Goal: Task Accomplishment & Management: Manage account settings

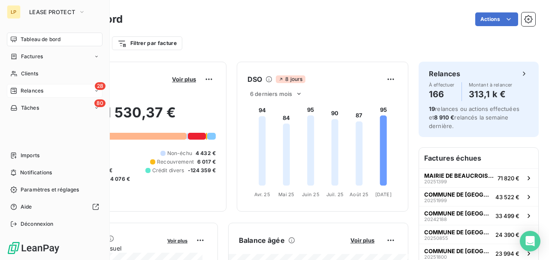
click at [28, 90] on span "Relances" at bounding box center [32, 91] width 23 height 8
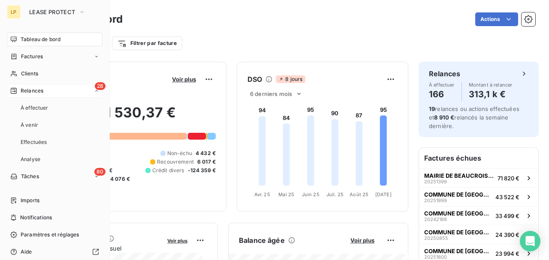
click at [46, 93] on div "28 Relances" at bounding box center [55, 91] width 96 height 14
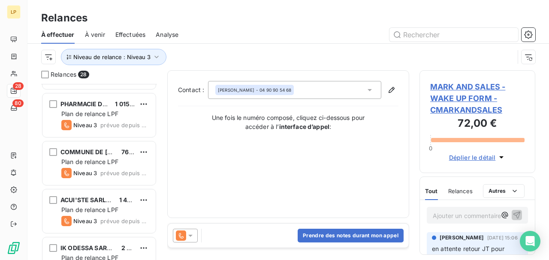
scroll to position [1168, 0]
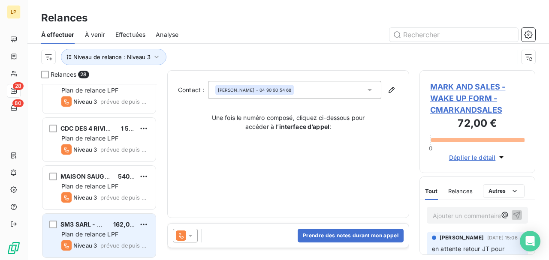
click at [85, 228] on div "SM3 SARL - CELIO" at bounding box center [83, 224] width 46 height 9
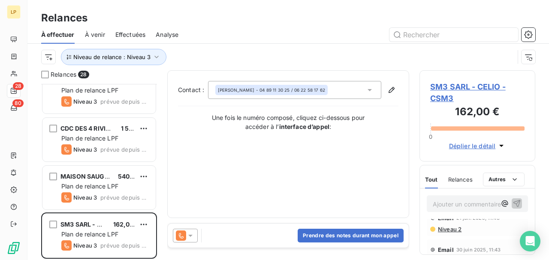
scroll to position [59, 0]
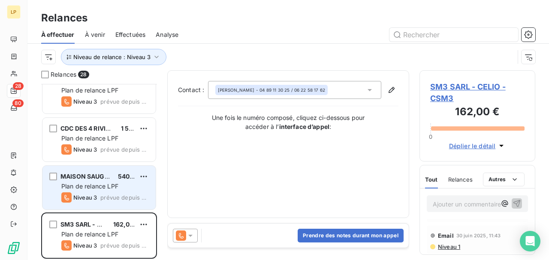
click at [78, 183] on span "Plan de relance LPF" at bounding box center [89, 186] width 57 height 7
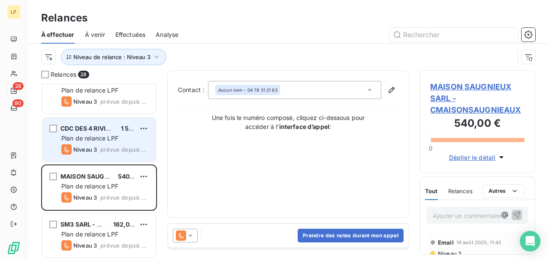
click at [104, 144] on div "CDC DES 4 RIVIERES EN BRAY - PAYEUR 1 536,00 € Plan de relance LPF Niveau 3 pré…" at bounding box center [98, 140] width 113 height 44
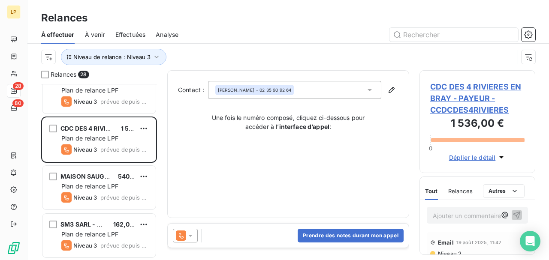
click at [490, 104] on span "CDC DES 4 RIVIERES EN BRAY - PAYEUR - CCDCDES4RIVIERES" at bounding box center [477, 98] width 94 height 35
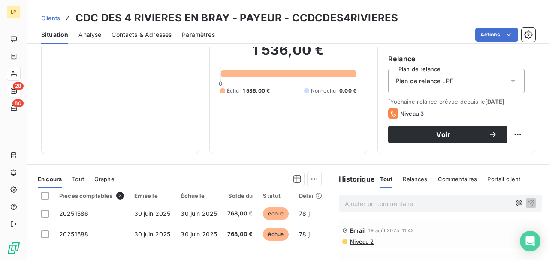
scroll to position [86, 0]
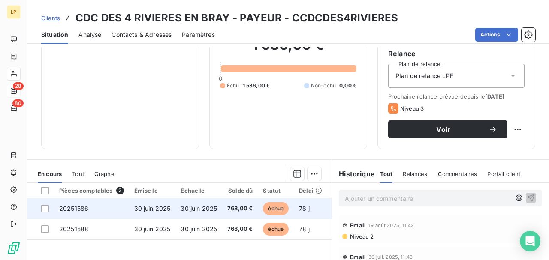
click at [181, 213] on td "30 juin 2025" at bounding box center [198, 208] width 47 height 21
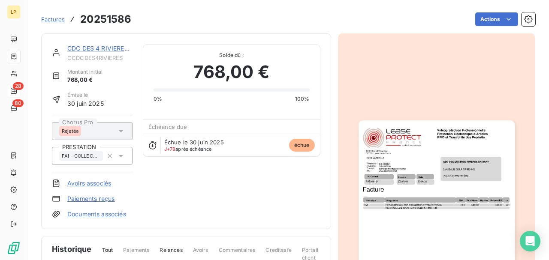
click at [84, 47] on link "CDC DES 4 RIVIERES EN BRAY - PAYEUR" at bounding box center [126, 48] width 118 height 7
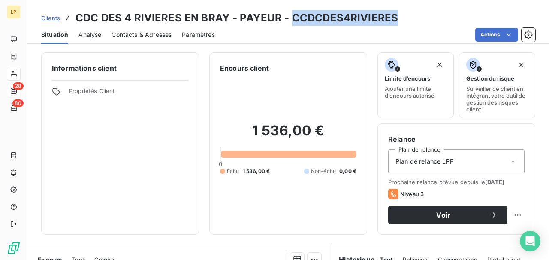
drag, startPoint x: 289, startPoint y: 18, endPoint x: 424, endPoint y: 23, distance: 135.6
click at [424, 23] on div "Clients CDC DES 4 RIVIERES EN BRAY - PAYEUR - CCDCDES4RIVIERES" at bounding box center [287, 17] width 521 height 15
copy h3 "CCDCDES4RIVIERES"
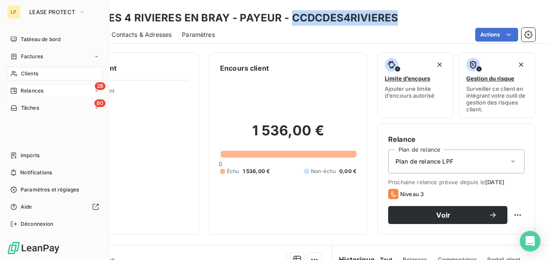
click at [15, 89] on icon at bounding box center [14, 91] width 6 height 6
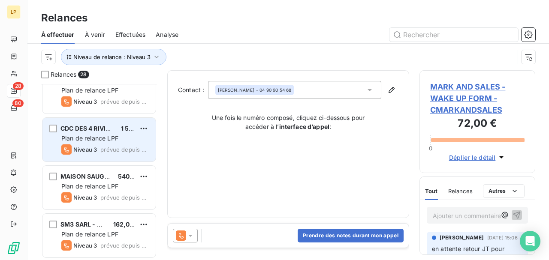
scroll to position [1111, 0]
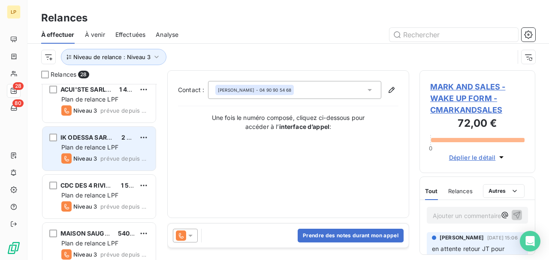
click at [105, 147] on span "Plan de relance LPF" at bounding box center [89, 147] width 57 height 7
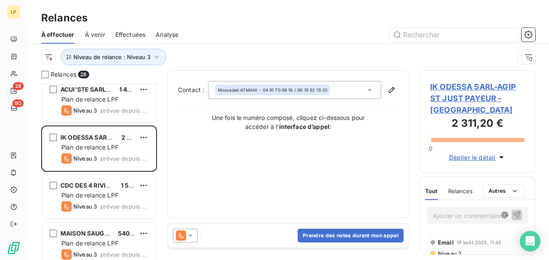
click at [450, 110] on span "IK ODESSA SARL-AGIP ST JUST PAYEUR - [GEOGRAPHIC_DATA]" at bounding box center [477, 98] width 94 height 35
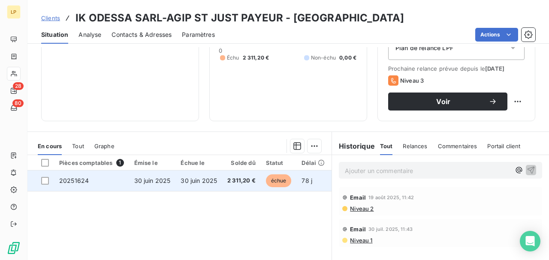
scroll to position [114, 0]
click at [160, 181] on span "30 juin 2025" at bounding box center [152, 180] width 36 height 7
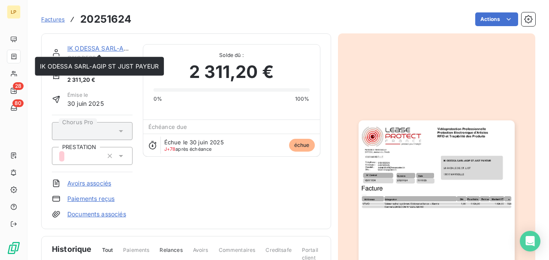
click at [101, 48] on link "IK ODESSA SARL-AGIP ST JUST PAYEUR" at bounding box center [126, 48] width 119 height 7
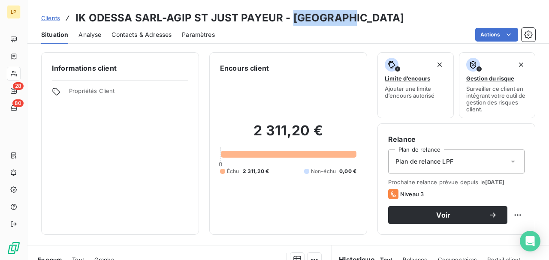
drag, startPoint x: 289, startPoint y: 20, endPoint x: 349, endPoint y: 24, distance: 60.1
click at [349, 24] on h3 "IK ODESSA SARL-AGIP ST JUST PAYEUR - [GEOGRAPHIC_DATA]" at bounding box center [239, 17] width 328 height 15
copy h3 "CIKODESSA"
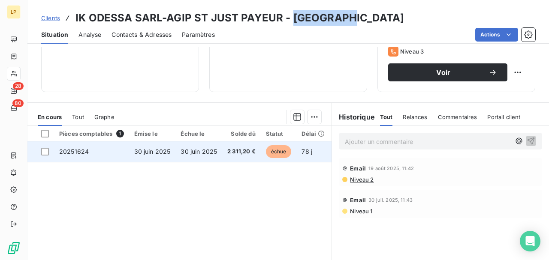
scroll to position [114, 0]
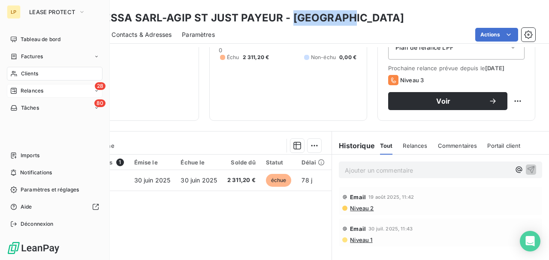
click at [23, 88] on span "Relances" at bounding box center [32, 91] width 23 height 8
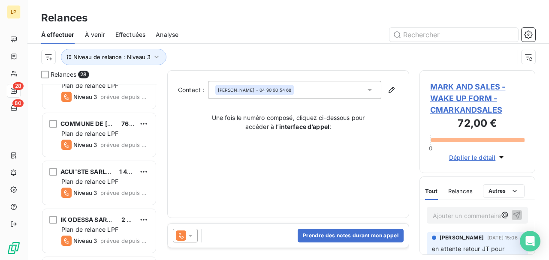
scroll to position [1143, 0]
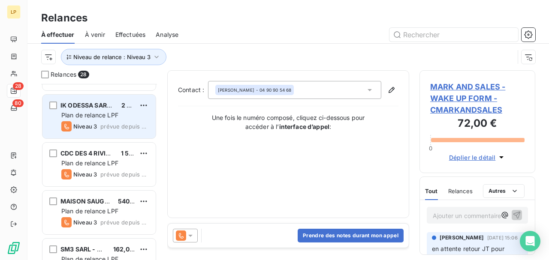
click at [93, 136] on div "IK ODESSA SARL-AGIP ST JUST PAYEUR 2 311,20 € Plan de relance LPF Niveau 3 prév…" at bounding box center [98, 117] width 113 height 44
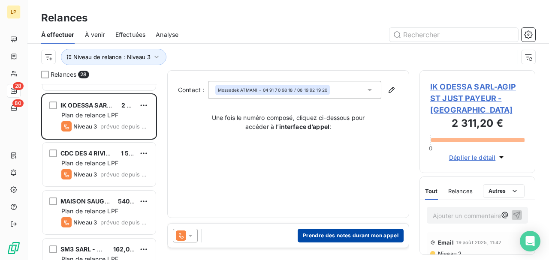
click at [325, 239] on button "Prendre des notes durant mon appel" at bounding box center [351, 236] width 106 height 14
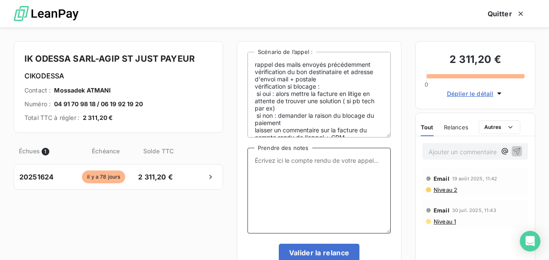
click at [278, 192] on textarea "Prendre des notes" at bounding box center [318, 191] width 143 height 86
click at [303, 159] on textarea "Pas répondu" at bounding box center [318, 191] width 143 height 86
type textarea "Pas répondu passage niv 4"
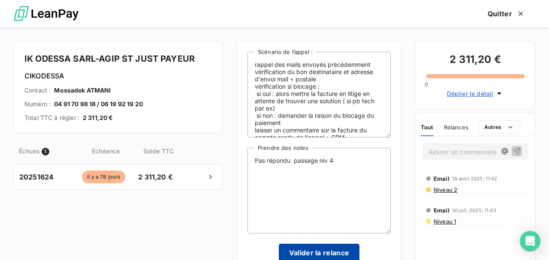
click at [299, 248] on button "Valider la relance" at bounding box center [319, 253] width 81 height 18
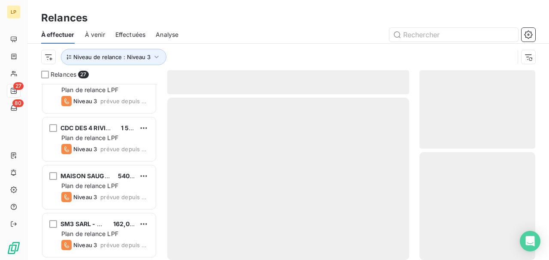
scroll to position [1120, 0]
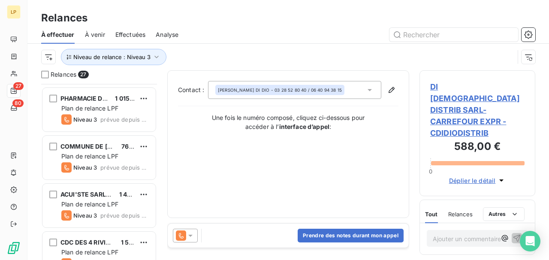
scroll to position [1006, 0]
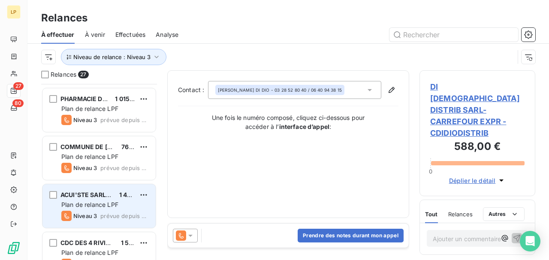
click at [96, 196] on span "ACUI'STE SARL - [PERSON_NAME]" at bounding box center [111, 194] width 102 height 7
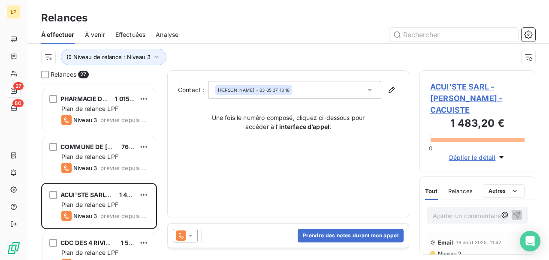
click at [460, 98] on span "ACUI'STE SARL - [PERSON_NAME] - CACUISTE" at bounding box center [477, 98] width 94 height 35
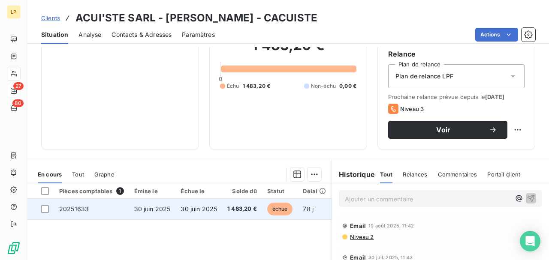
scroll to position [86, 0]
click at [129, 215] on td "30 juin 2025" at bounding box center [152, 208] width 47 height 21
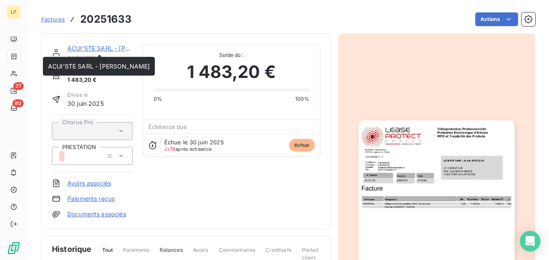
click at [83, 50] on link "ACUI'STE SARL - [PERSON_NAME]" at bounding box center [118, 48] width 102 height 7
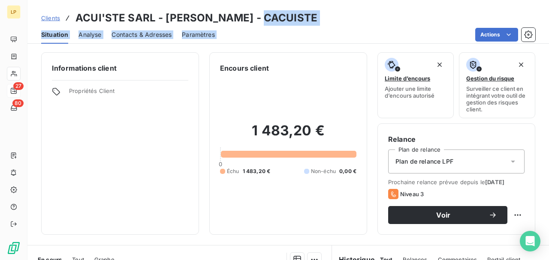
drag, startPoint x: 260, startPoint y: 19, endPoint x: 300, endPoint y: 26, distance: 40.0
click at [299, 26] on div "Clients ACUI'STE SARL - [PERSON_NAME] - CACUISTE Situation Analyse Contacts & A…" at bounding box center [287, 22] width 521 height 44
click at [316, 27] on div "Situation Analyse Contacts & Adresses Paramètres Actions" at bounding box center [287, 35] width 521 height 18
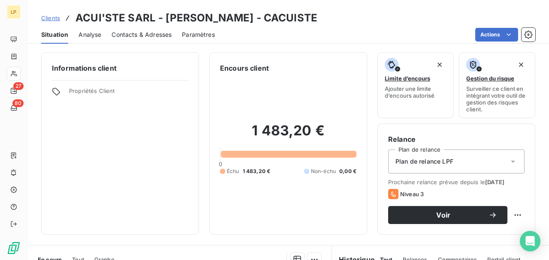
drag, startPoint x: 316, startPoint y: 20, endPoint x: 265, endPoint y: 17, distance: 50.7
click at [265, 17] on div "Clients ACUI'STE SARL - [PERSON_NAME] - CACUISTE" at bounding box center [287, 17] width 521 height 15
copy h3 "CACUISTE"
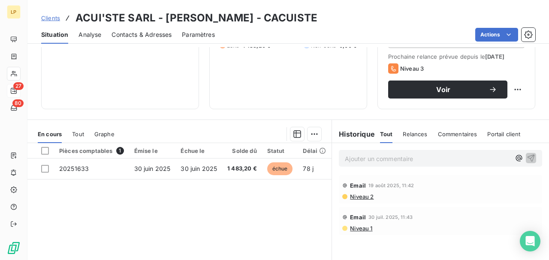
scroll to position [171, 0]
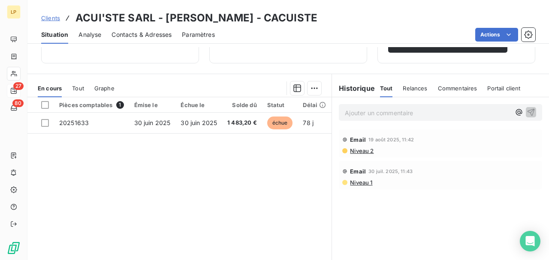
click at [363, 116] on p "Ajouter un commentaire ﻿" at bounding box center [427, 113] width 165 height 11
drag, startPoint x: 456, startPoint y: 111, endPoint x: 431, endPoint y: 110, distance: 24.5
click at [431, 110] on p "[DATE] : Cliente doit nous rap perler" at bounding box center [427, 113] width 165 height 10
click at [529, 109] on icon "button" at bounding box center [530, 111] width 7 height 7
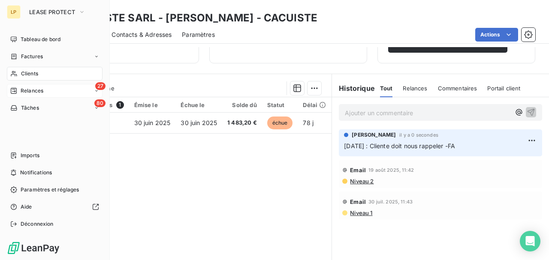
click at [58, 94] on div "27 Relances" at bounding box center [55, 91] width 96 height 14
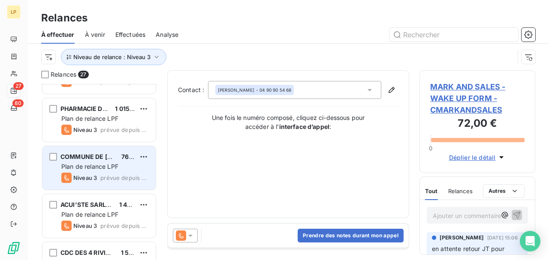
scroll to position [972, 0]
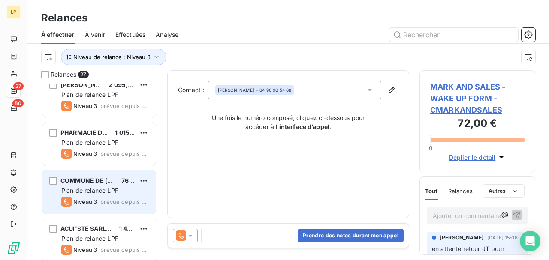
click at [105, 178] on span "COMMUNE DE [GEOGRAPHIC_DATA]" at bounding box center [114, 180] width 108 height 7
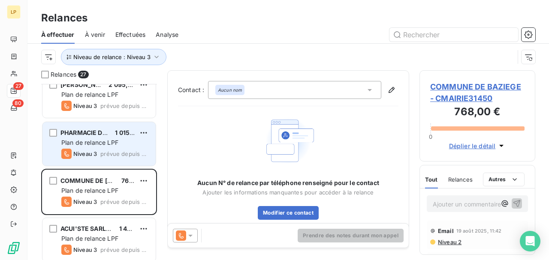
click at [100, 149] on div "Niveau 3 prévue depuis 8 jours" at bounding box center [104, 154] width 87 height 10
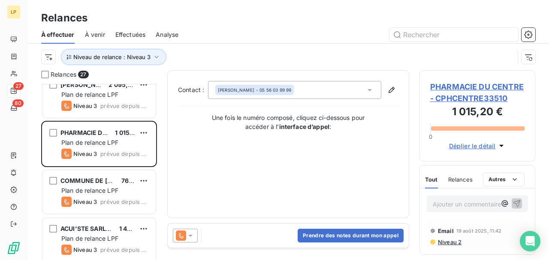
click at [461, 93] on span "PHARMACIE DU CENTRE - CPHCENTRE33510" at bounding box center [477, 92] width 94 height 23
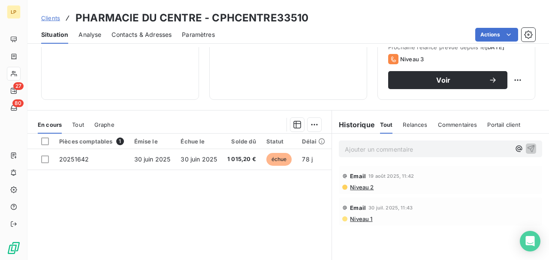
scroll to position [143, 0]
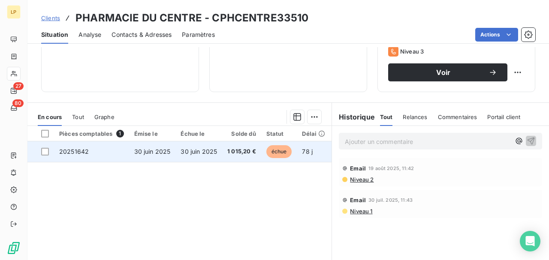
click at [172, 153] on td "30 juin 2025" at bounding box center [152, 151] width 47 height 21
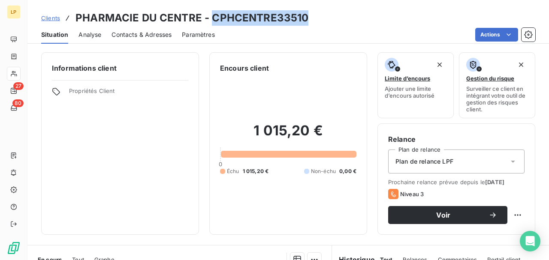
drag, startPoint x: 213, startPoint y: 20, endPoint x: 303, endPoint y: 21, distance: 90.5
click at [303, 21] on h3 "PHARMACIE DU CENTRE - CPHCENTRE33510" at bounding box center [191, 17] width 233 height 15
copy h3 "CPHCENTRE33510"
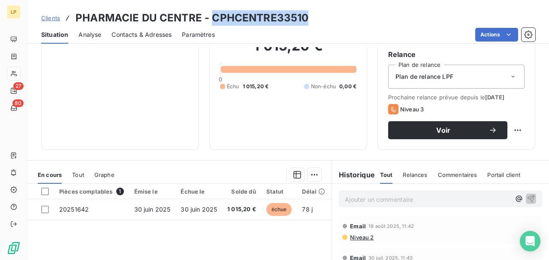
scroll to position [28, 0]
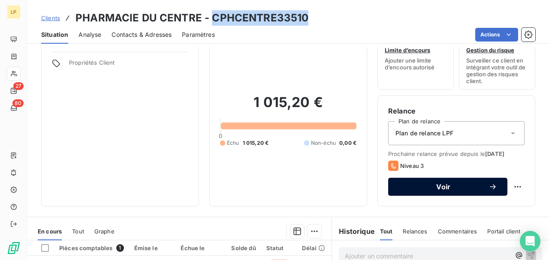
click at [420, 192] on button "Voir" at bounding box center [447, 187] width 119 height 18
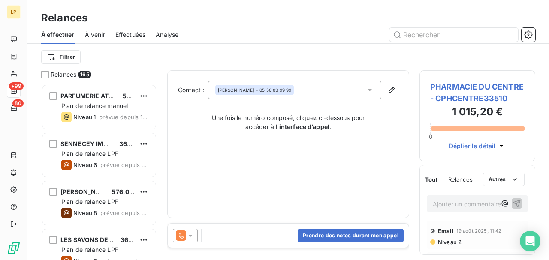
scroll to position [171, 111]
click at [359, 238] on button "Prendre des notes durant mon appel" at bounding box center [351, 236] width 106 height 14
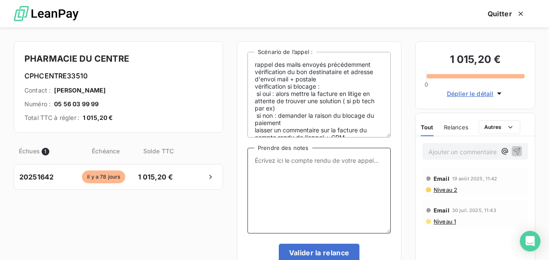
click at [319, 190] on textarea "Prendre des notes" at bounding box center [318, 191] width 143 height 86
type textarea "Pas de réponse passage niv 4"
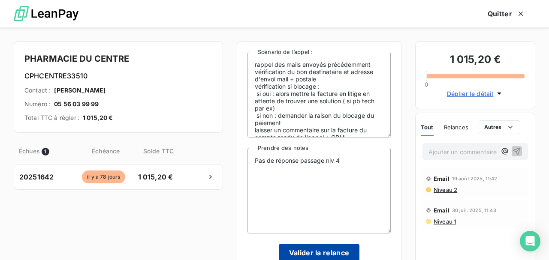
click at [340, 249] on button "Valider la relance" at bounding box center [319, 253] width 81 height 18
